Goal: Find contact information: Find contact information

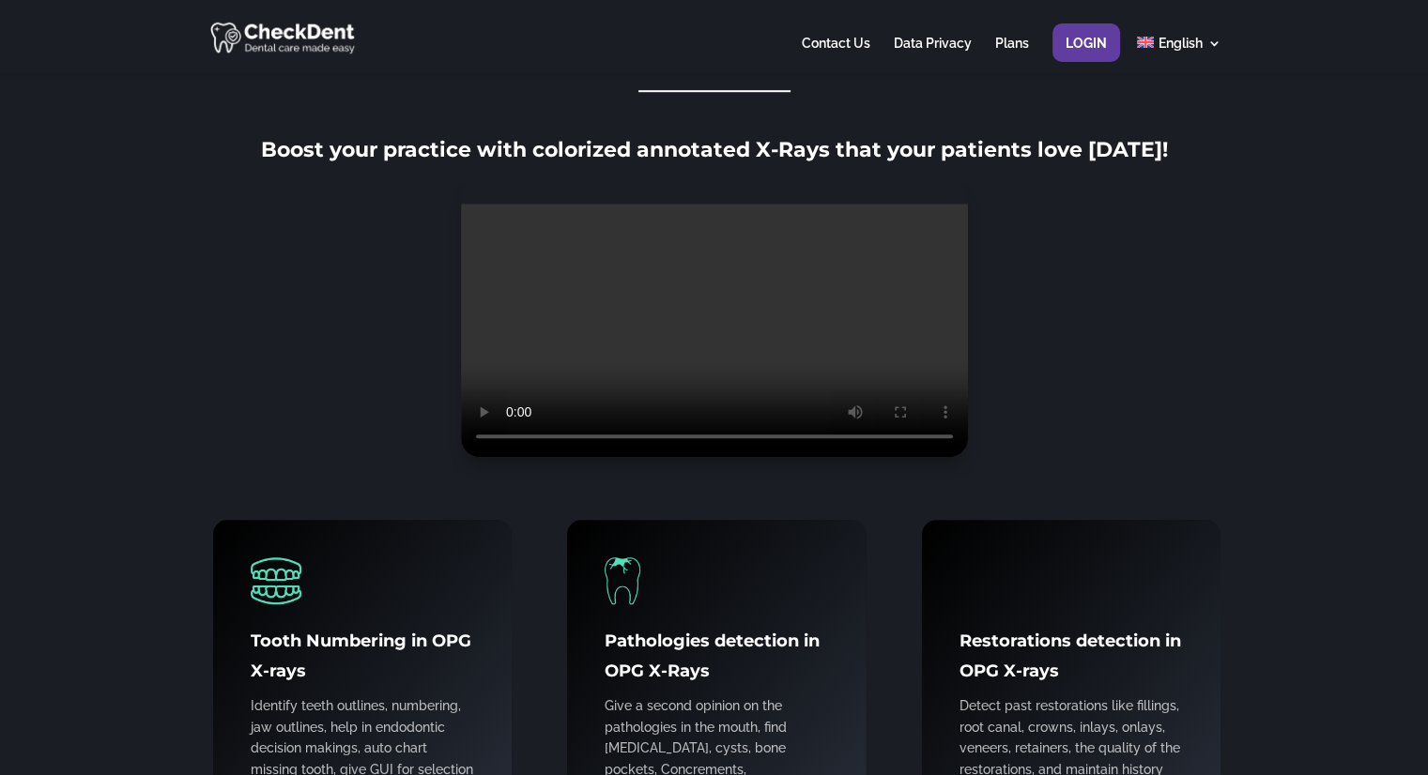
scroll to position [1336, 0]
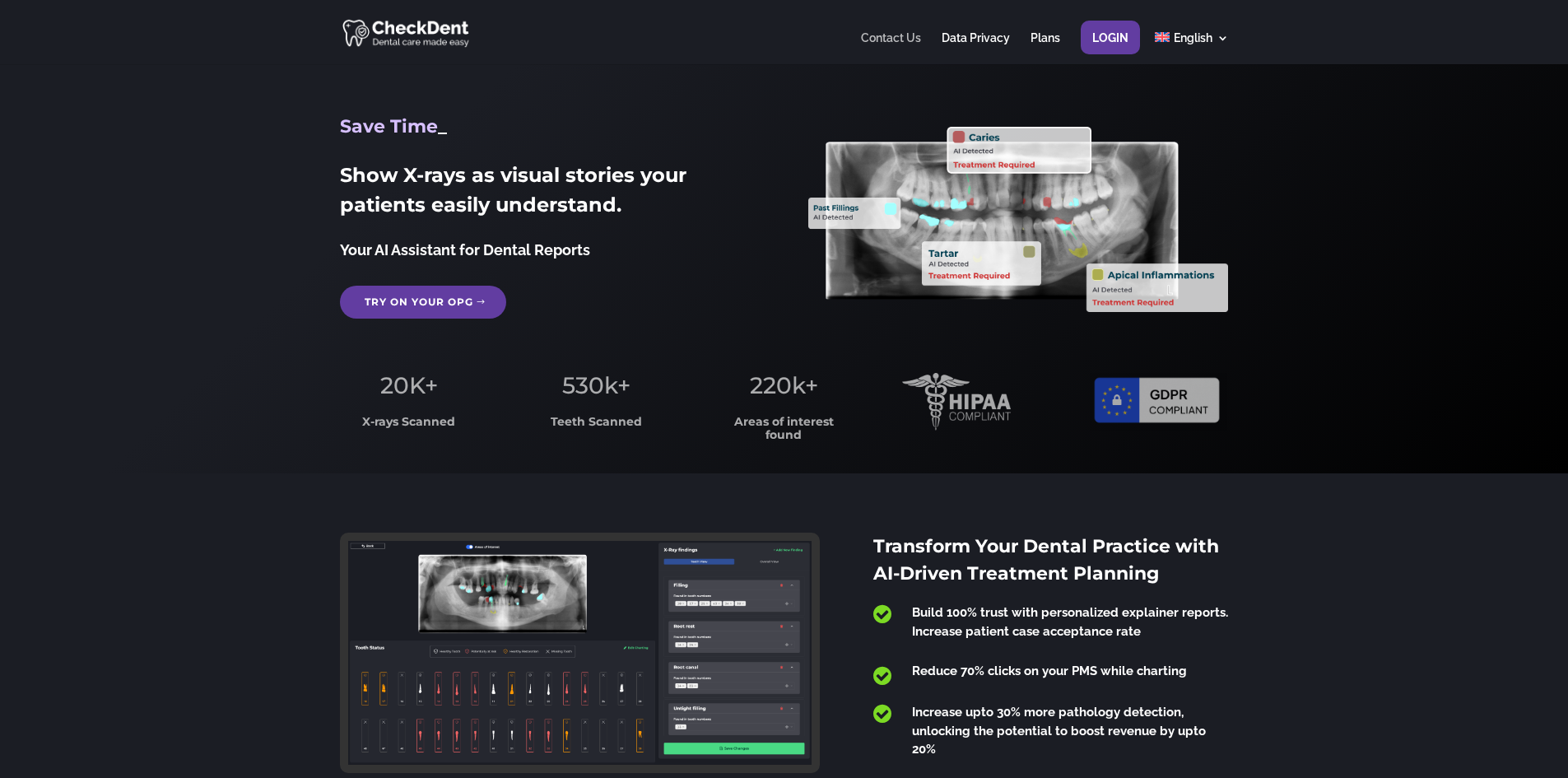
click at [882, 39] on link "Contact Us" at bounding box center [891, 48] width 61 height 32
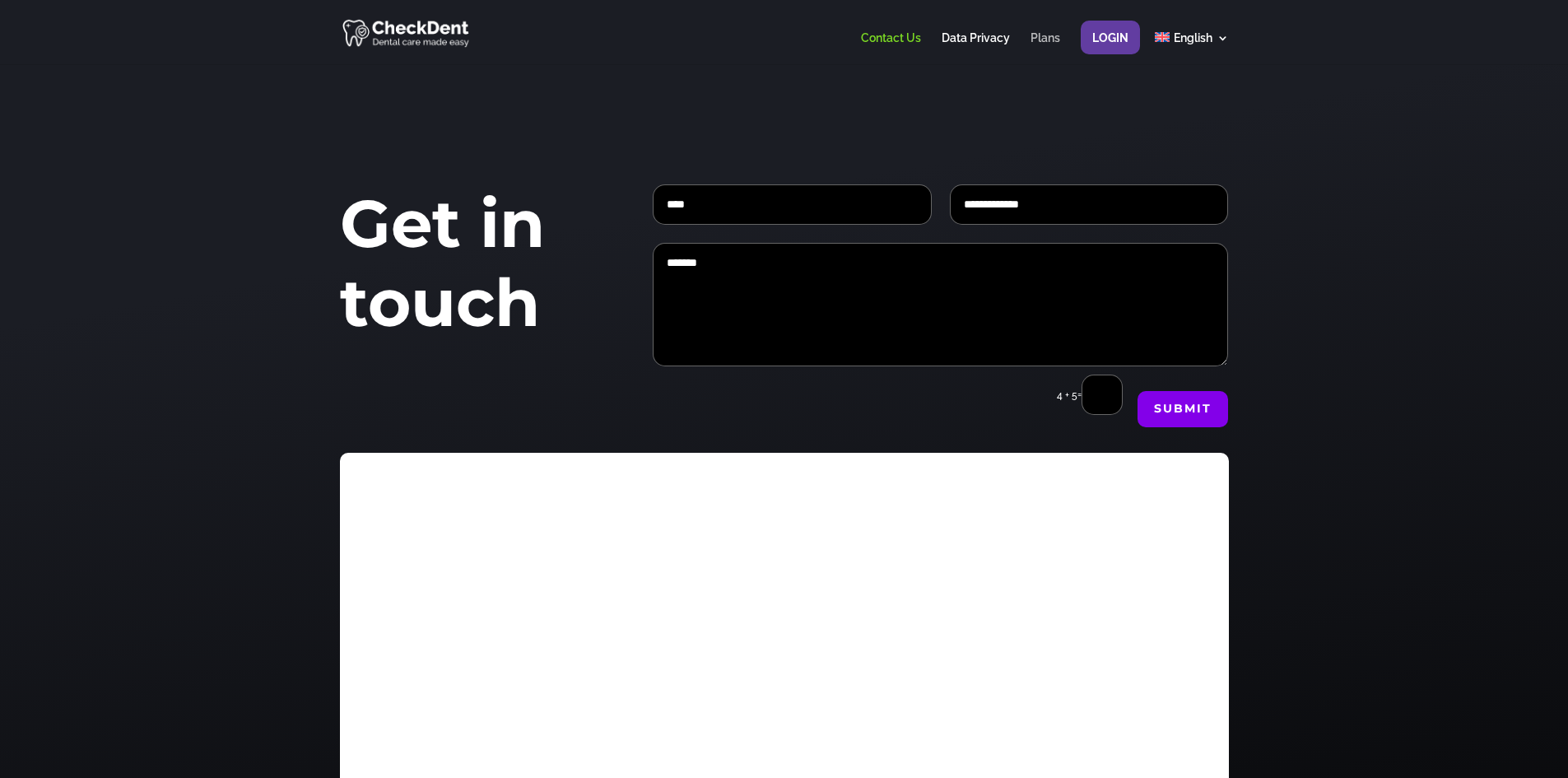
click at [1049, 42] on link "Plans" at bounding box center [1045, 48] width 30 height 32
